Goal: Information Seeking & Learning: Learn about a topic

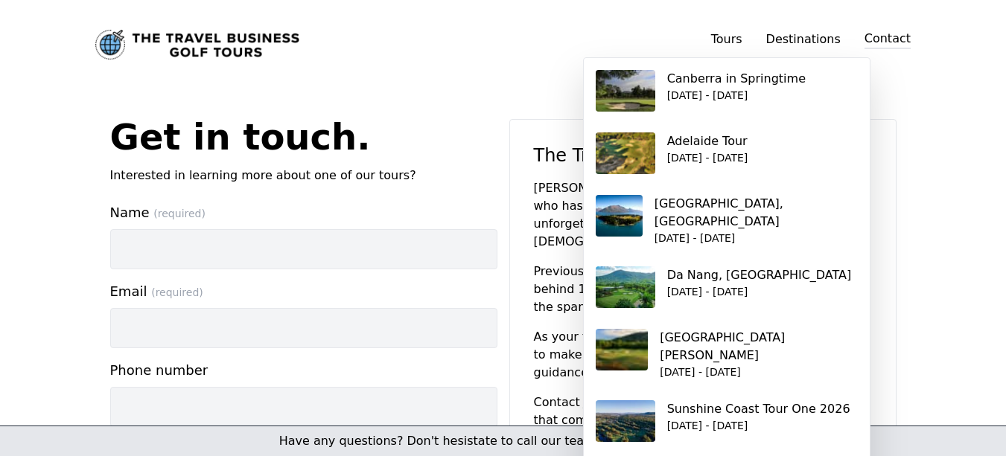
click at [728, 204] on p "[GEOGRAPHIC_DATA], [GEOGRAPHIC_DATA]" at bounding box center [755, 213] width 203 height 36
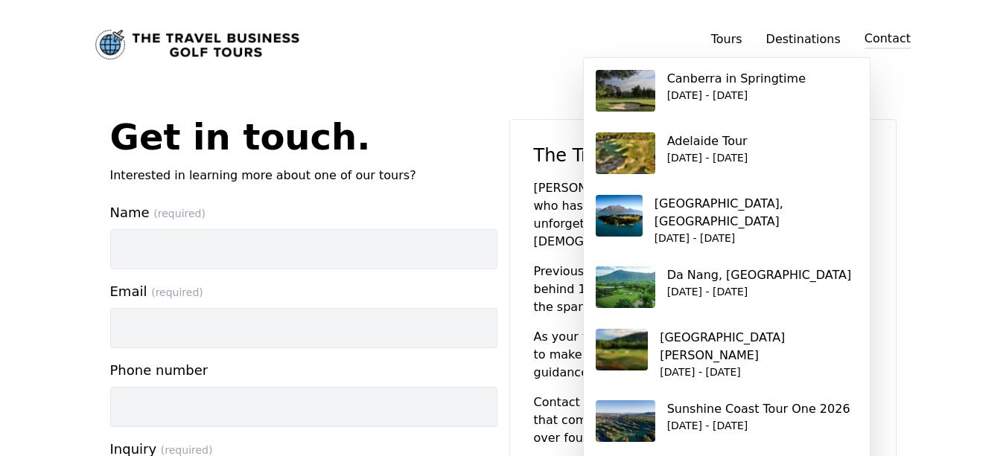
click at [974, 289] on div "Get in touch. Interested in learning more about one of our tours? Name (require…" at bounding box center [503, 352] width 953 height 466
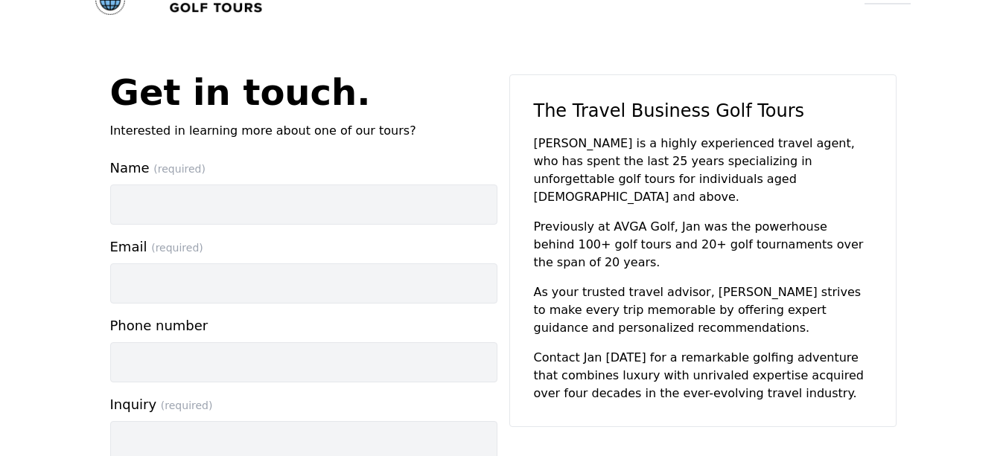
scroll to position [45, 0]
click at [958, 276] on div "Get in touch. Interested in learning more about one of our tours? Name (require…" at bounding box center [503, 307] width 953 height 466
click at [949, 272] on div "Get in touch. Interested in learning more about one of our tours? Name (require…" at bounding box center [503, 307] width 953 height 466
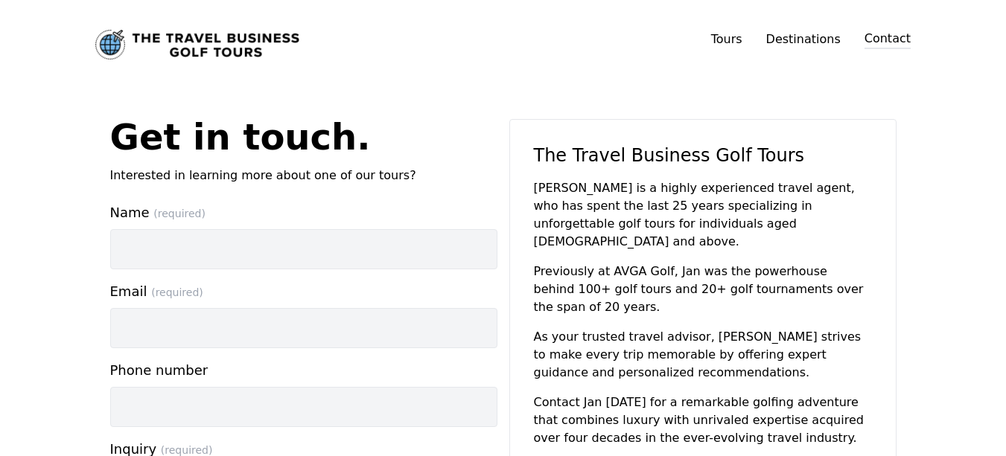
click at [742, 45] on link "Tours" at bounding box center [726, 39] width 31 height 14
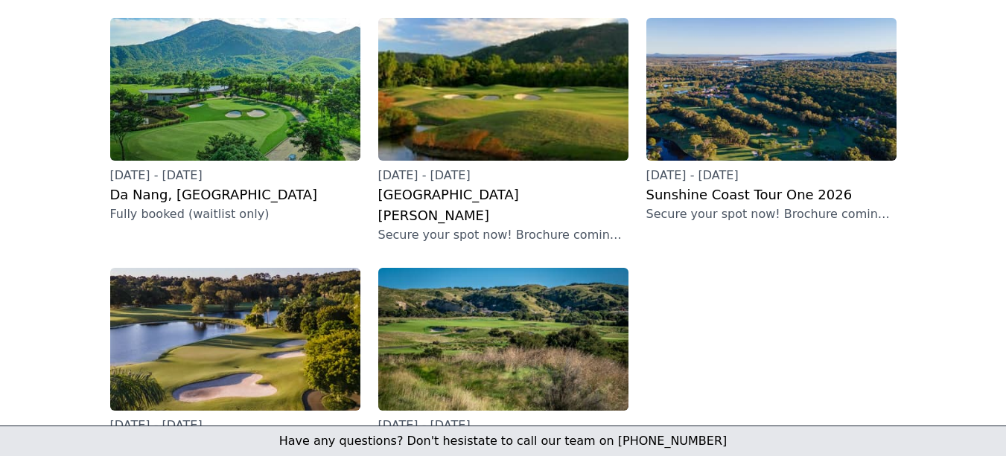
scroll to position [456, 0]
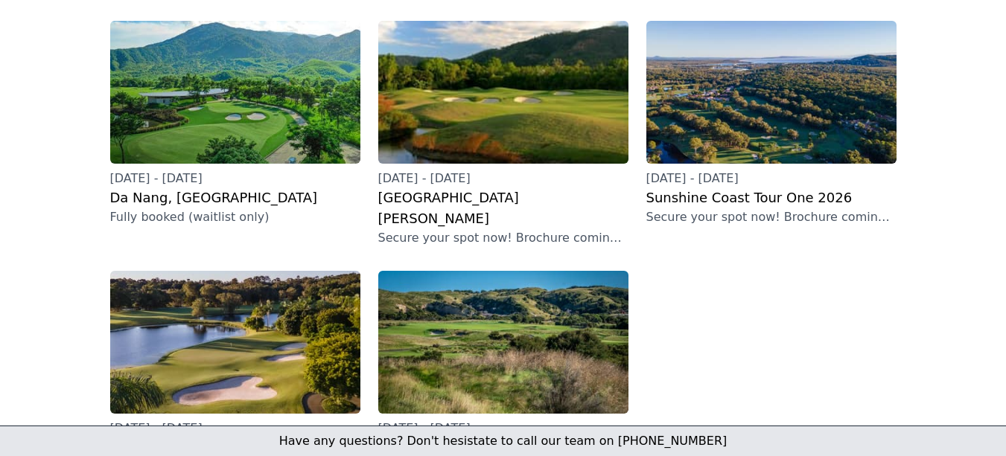
click at [469, 188] on h3 "[GEOGRAPHIC_DATA][PERSON_NAME]" at bounding box center [503, 209] width 250 height 42
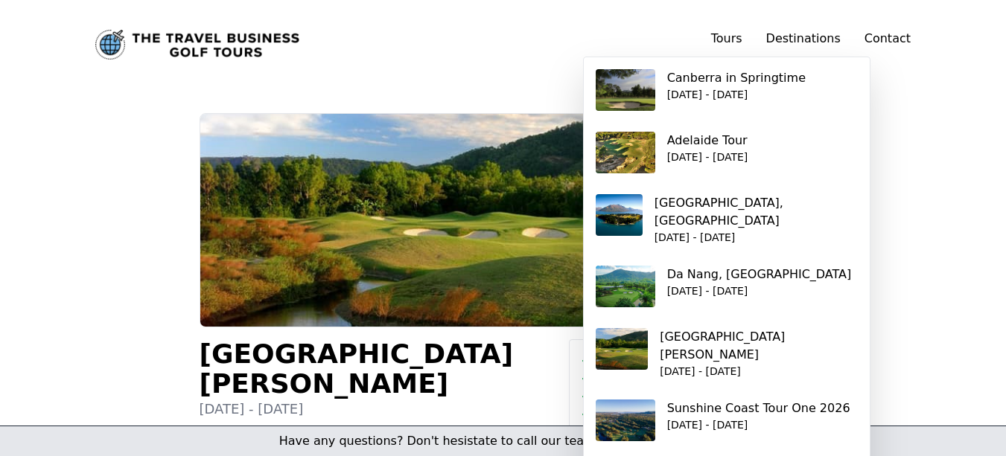
click at [738, 40] on link "Tours" at bounding box center [726, 38] width 31 height 14
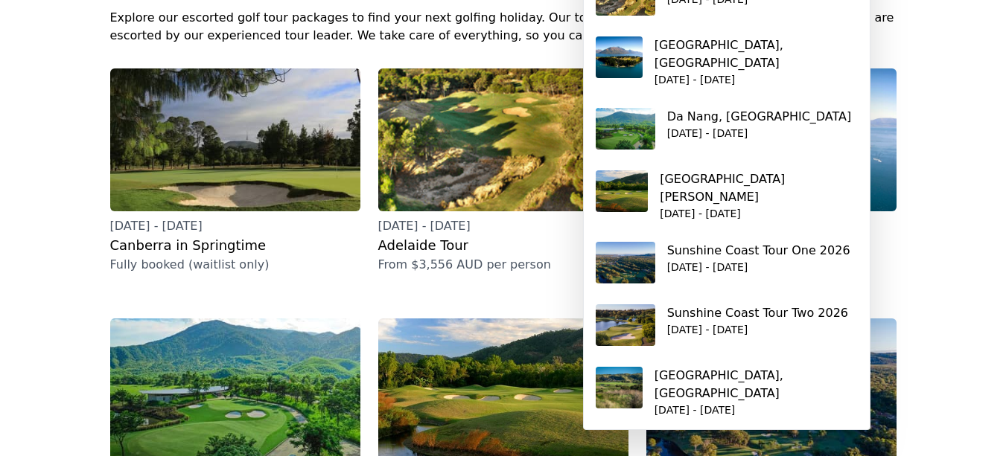
scroll to position [159, 0]
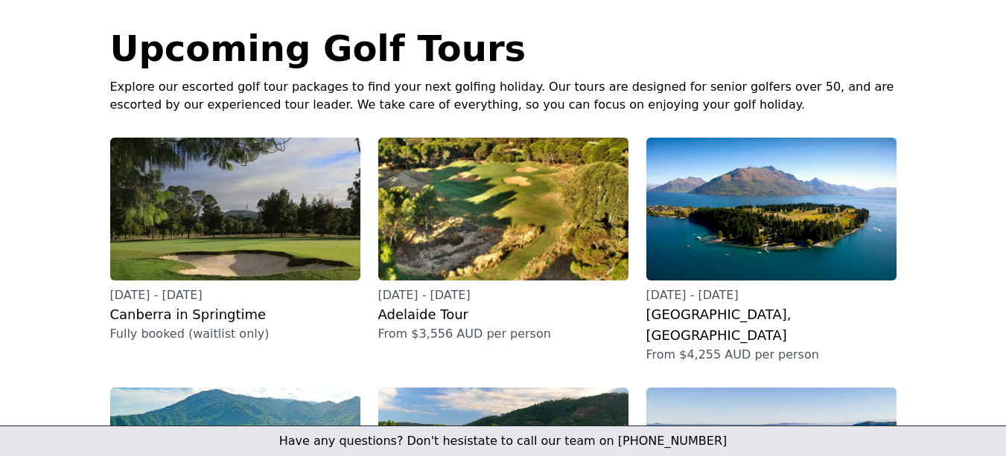
scroll to position [89, 0]
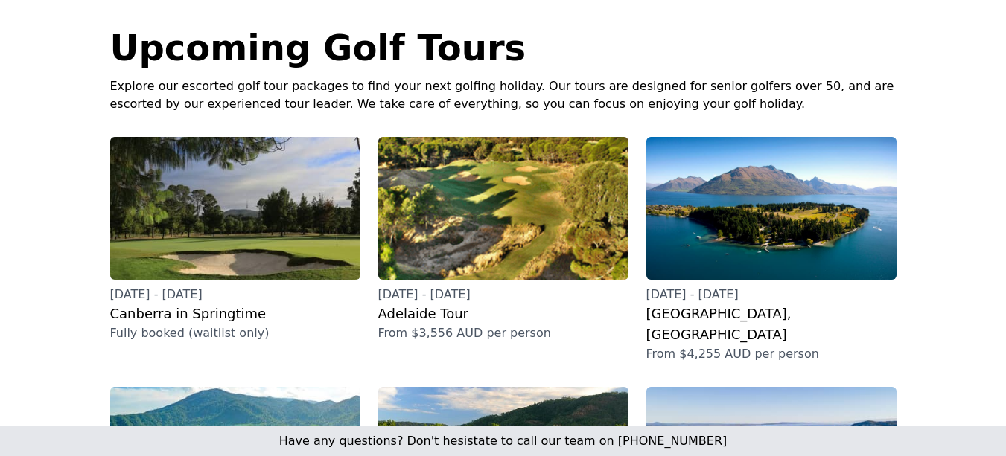
click at [741, 311] on h3 "[GEOGRAPHIC_DATA], [GEOGRAPHIC_DATA]" at bounding box center [771, 325] width 250 height 42
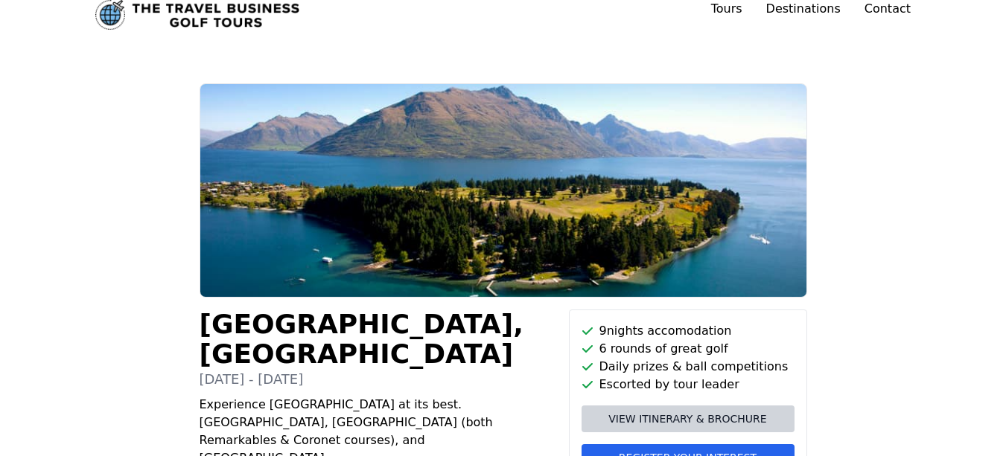
scroll to position [60, 0]
